Goal: Information Seeking & Learning: Learn about a topic

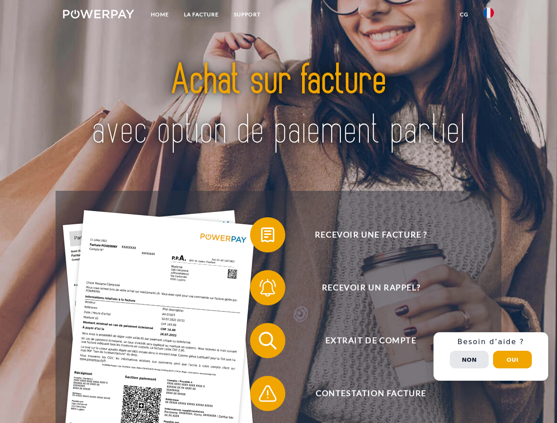
click at [98, 15] on img at bounding box center [98, 14] width 71 height 9
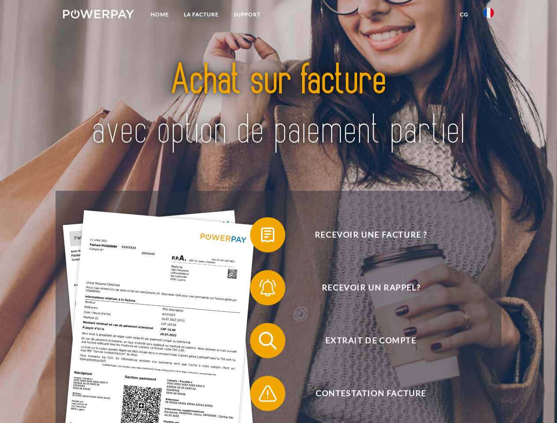
click at [488, 15] on img at bounding box center [488, 12] width 11 height 11
click at [464, 15] on link "CG" at bounding box center [463, 15] width 23 height 16
click at [261, 237] on span at bounding box center [254, 235] width 44 height 44
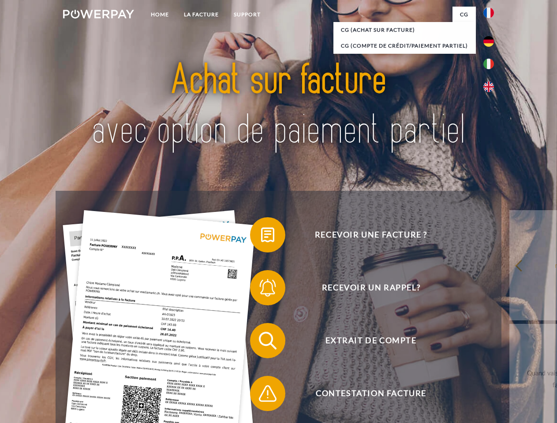
click at [261, 290] on div "Recevoir une facture ? Recevoir un rappel? Extrait de compte retour" at bounding box center [278, 367] width 445 height 353
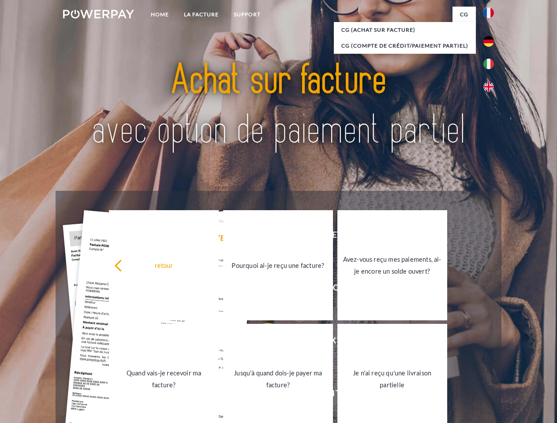
click at [261, 343] on link "Jusqu'à quand dois-je payer ma facture?" at bounding box center [278, 379] width 110 height 110
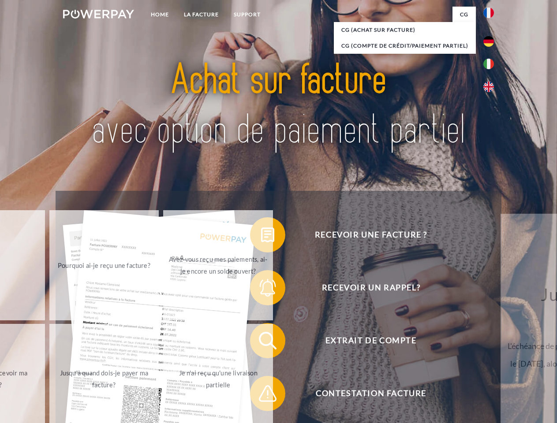
click at [261, 395] on span at bounding box center [254, 394] width 44 height 44
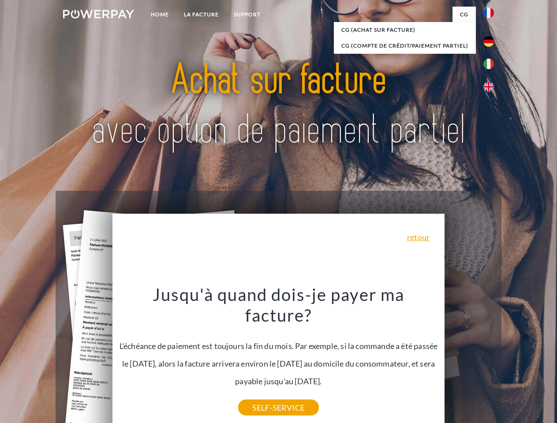
click at [491, 357] on div "Recevoir une facture ? Recevoir un rappel? Extrait de compte retour" at bounding box center [278, 367] width 445 height 353
click at [469, 358] on span "Extrait de compte" at bounding box center [371, 340] width 216 height 35
click at [512, 360] on header "Home LA FACTURE Support" at bounding box center [278, 304] width 557 height 609
